Goal: Information Seeking & Learning: Learn about a topic

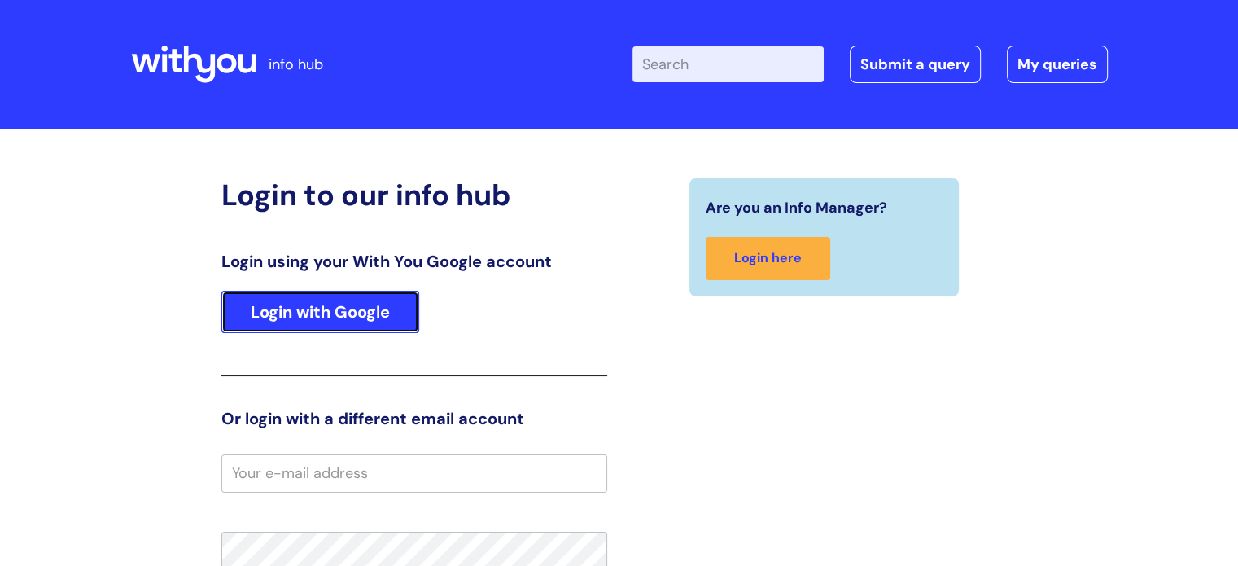
click at [299, 306] on link "Login with Google" at bounding box center [320, 311] width 198 height 42
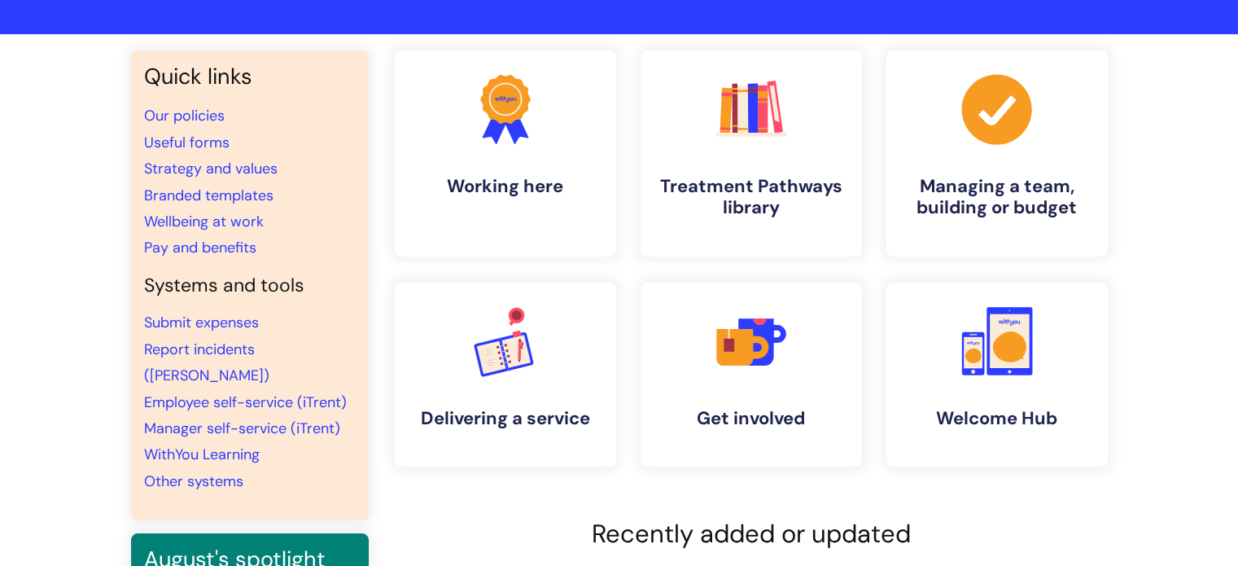
scroll to position [95, 0]
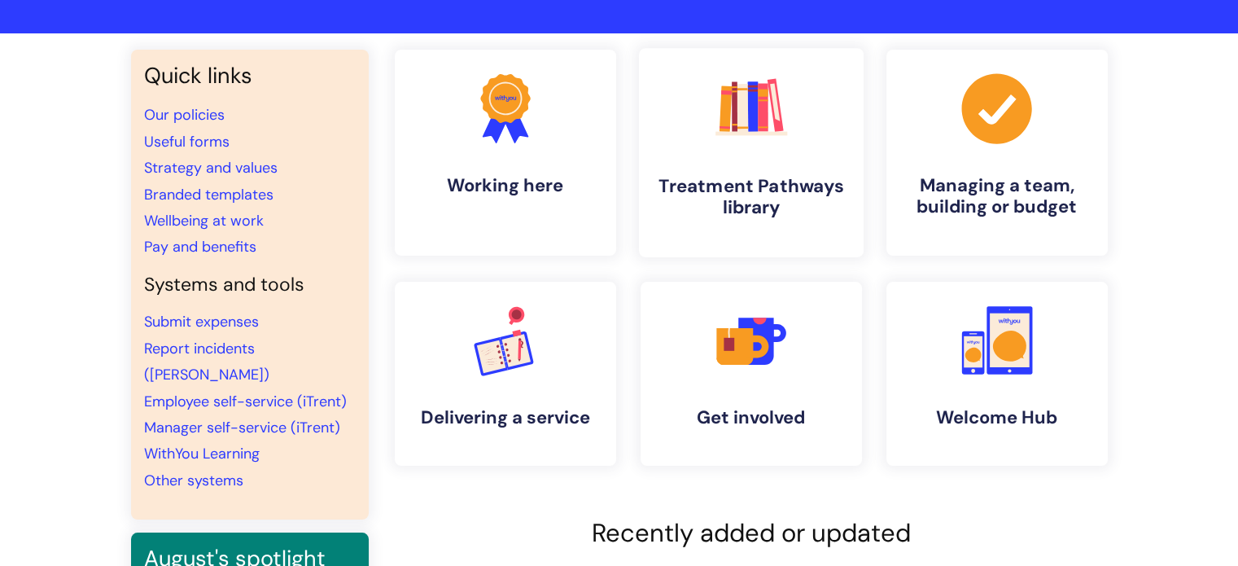
click at [745, 177] on h4 "Treatment Pathways library" at bounding box center [751, 197] width 199 height 44
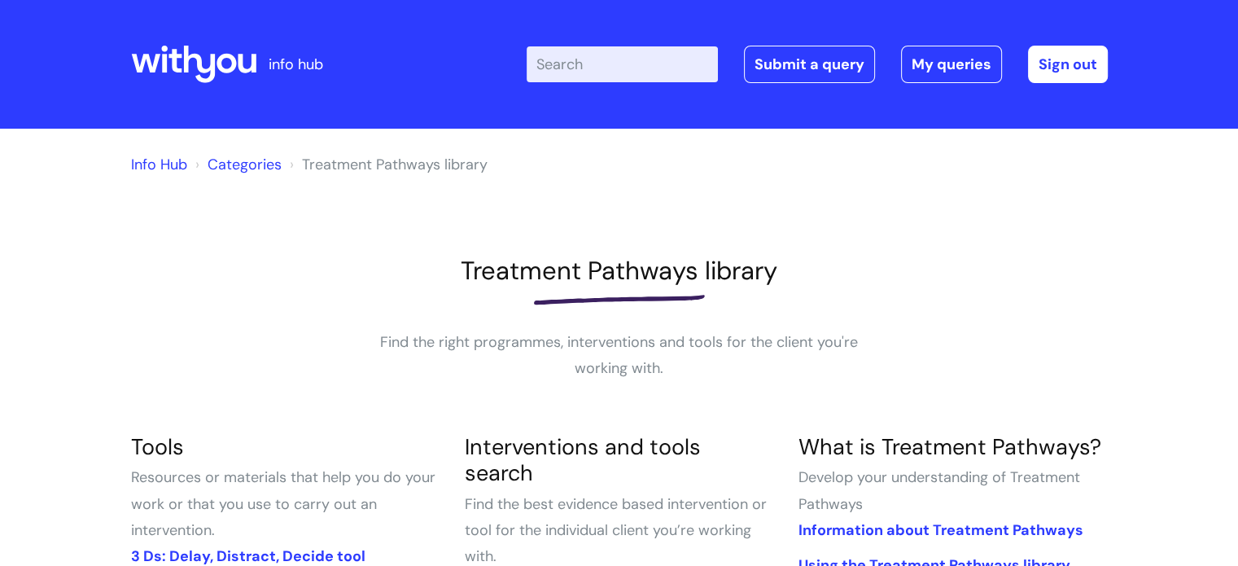
click at [238, 164] on link "Categories" at bounding box center [244, 165] width 74 height 20
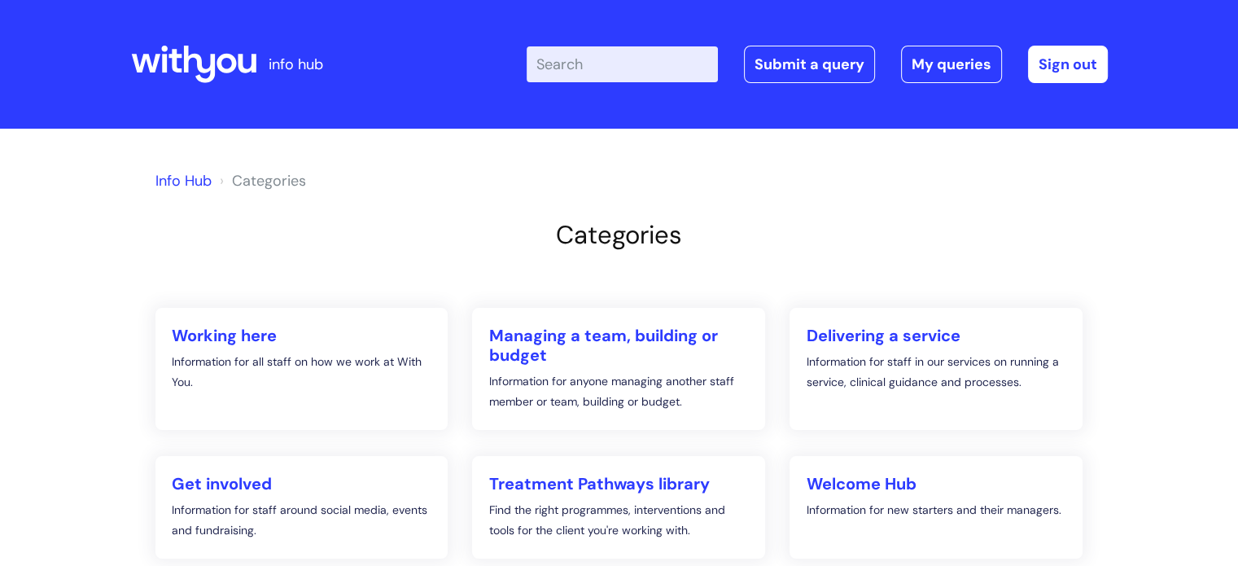
click at [586, 71] on input "Enter your search term here..." at bounding box center [621, 64] width 191 height 36
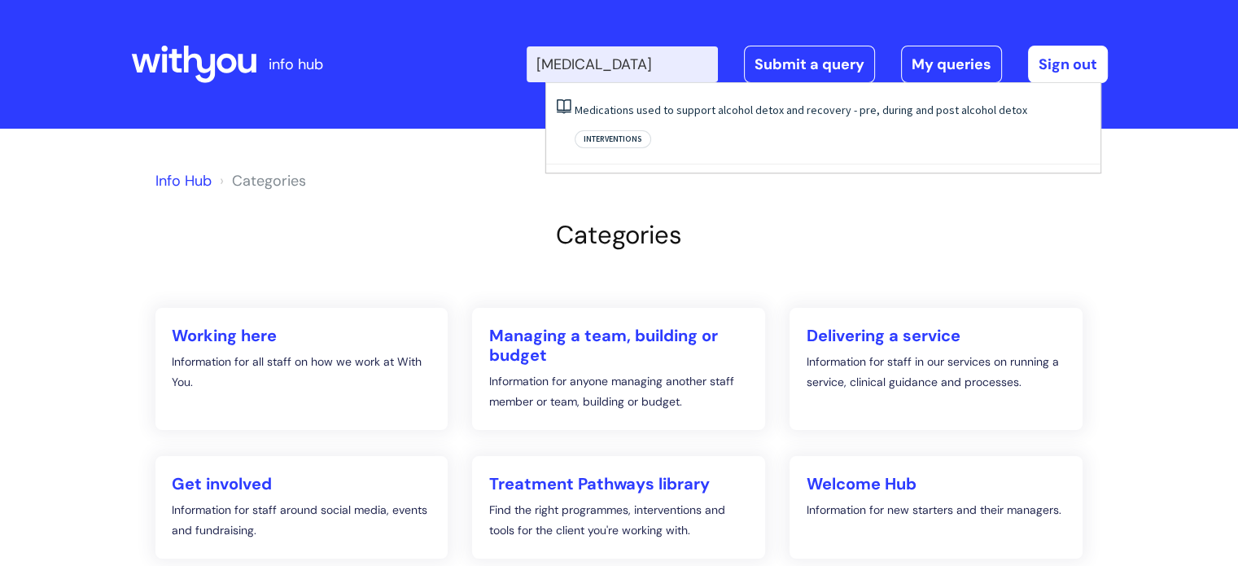
type input "disulfiram"
click button "Search" at bounding box center [0, 0] width 0 height 0
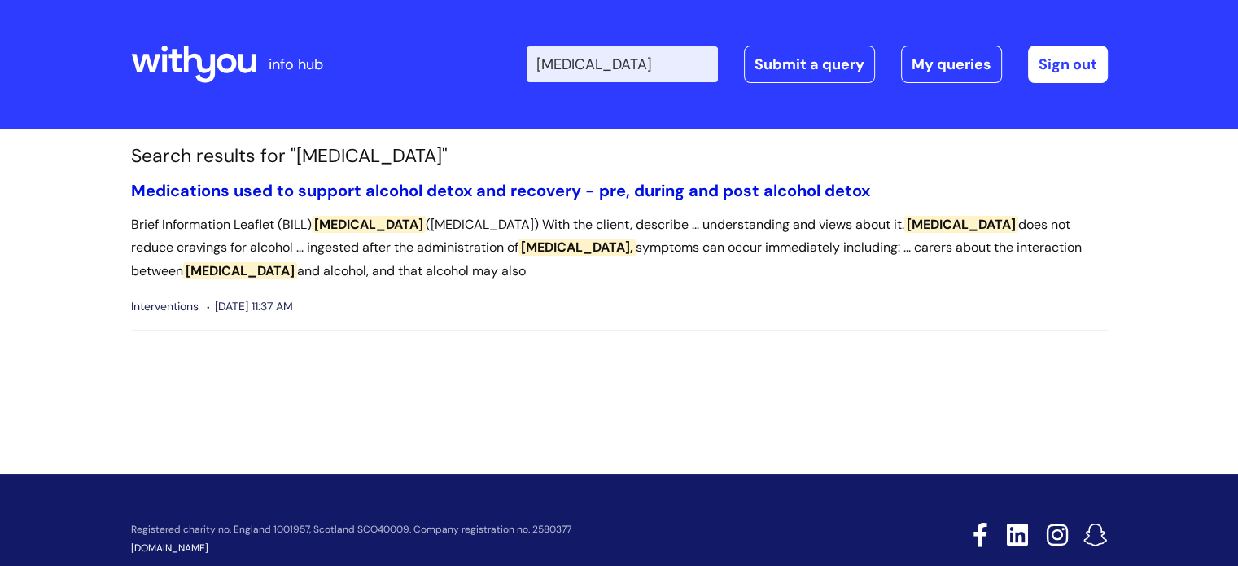
click at [472, 190] on link "Medications used to support alcohol detox and recovery - pre, during and post a…" at bounding box center [500, 190] width 739 height 21
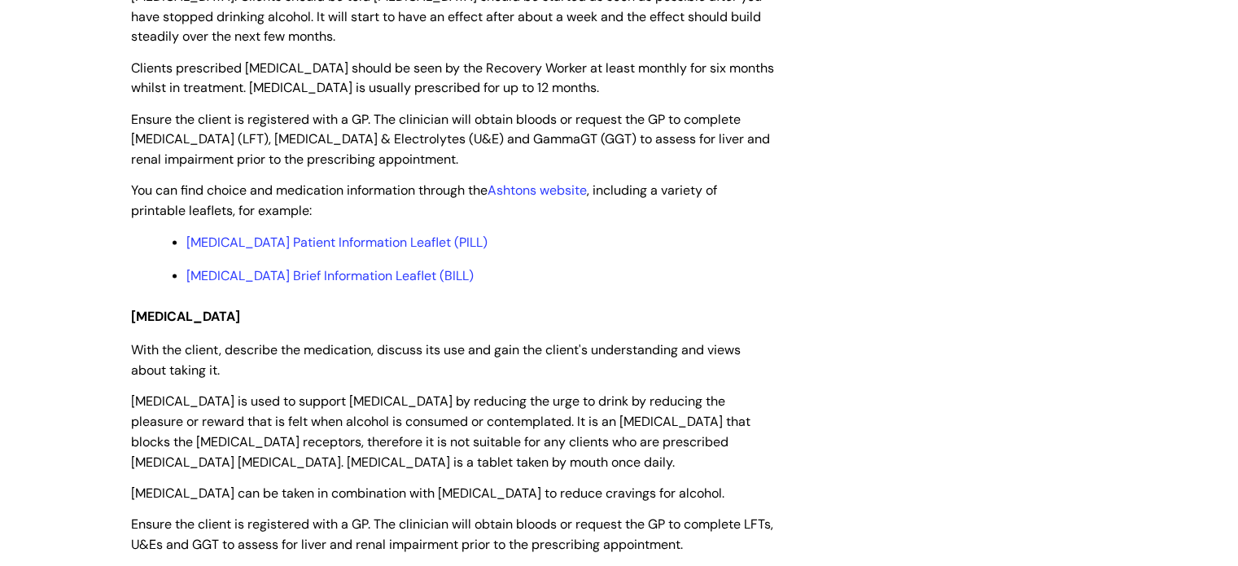
scroll to position [3226, 0]
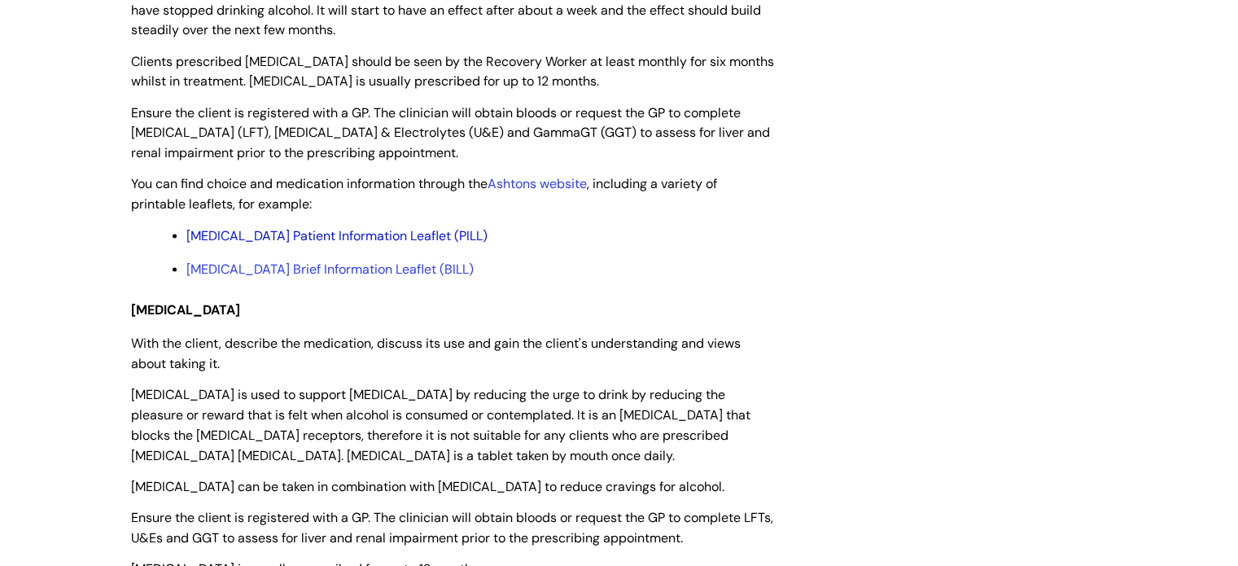
click at [340, 227] on link "[MEDICAL_DATA] Patient Information Leaflet (PILL)" at bounding box center [336, 235] width 301 height 17
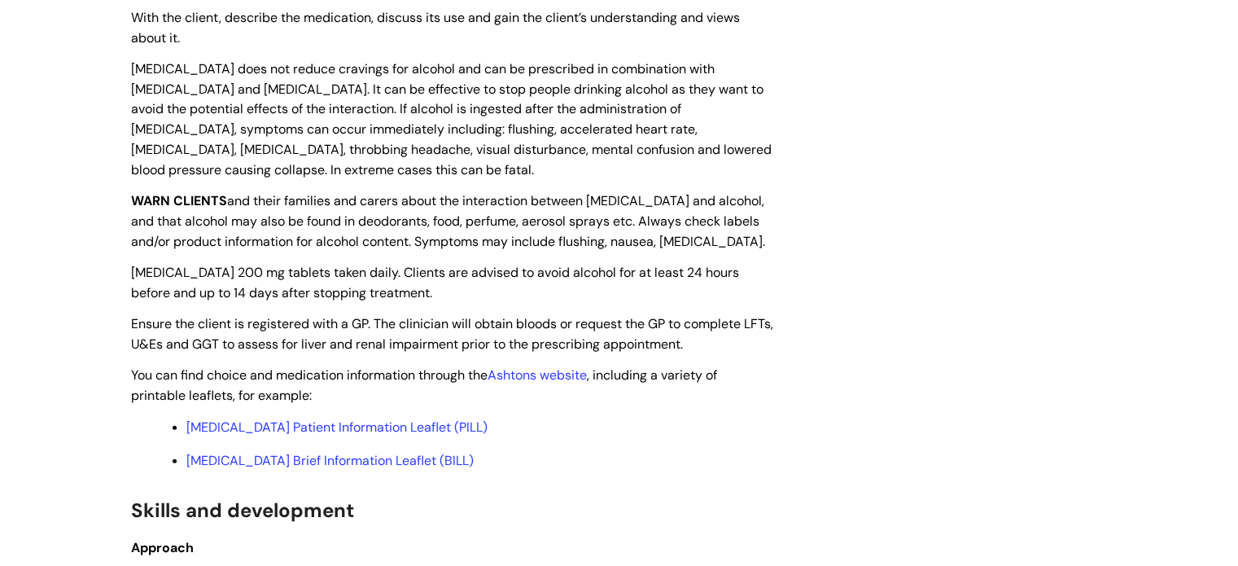
scroll to position [3987, 0]
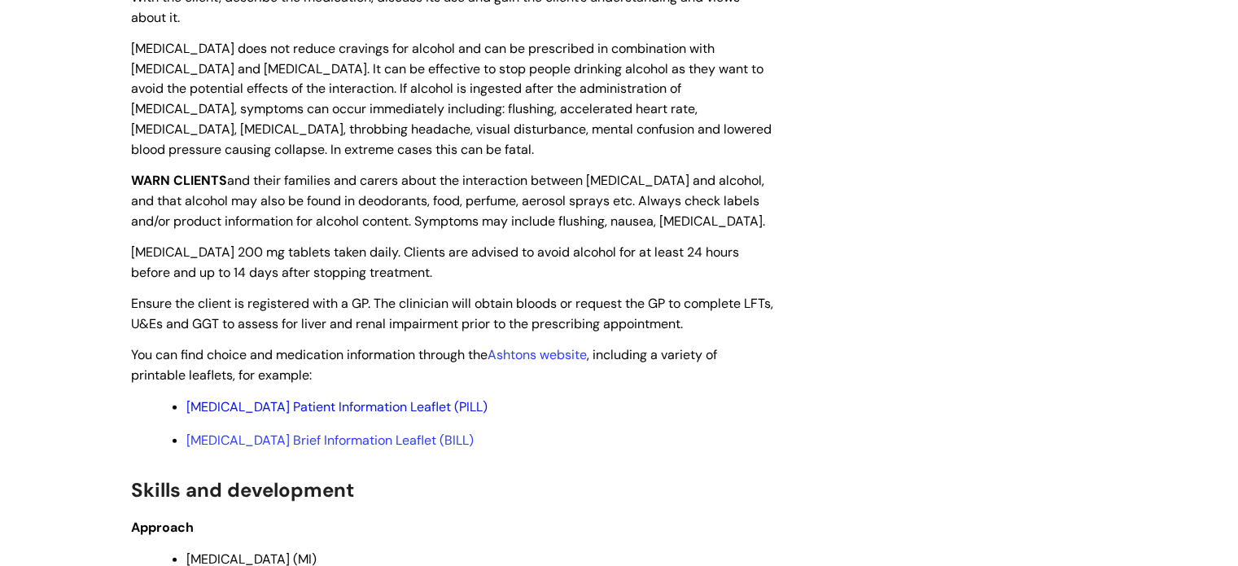
click at [407, 400] on link "[MEDICAL_DATA] Patient Information Leaflet (PILL)" at bounding box center [336, 406] width 301 height 17
